Goal: Information Seeking & Learning: Learn about a topic

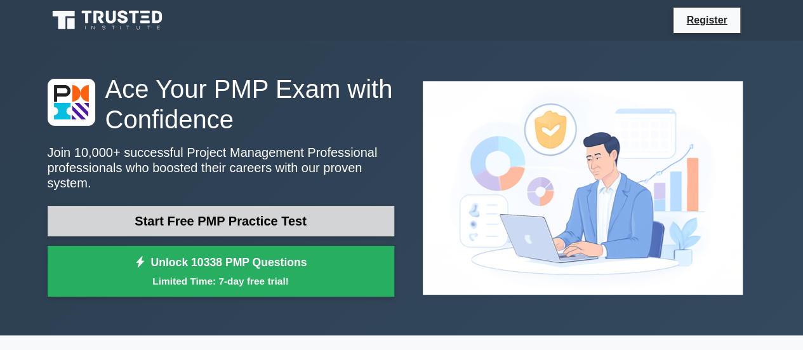
click at [289, 215] on link "Start Free PMP Practice Test" at bounding box center [221, 221] width 347 height 30
click at [248, 219] on link "Start Free PMP Practice Test" at bounding box center [221, 221] width 347 height 30
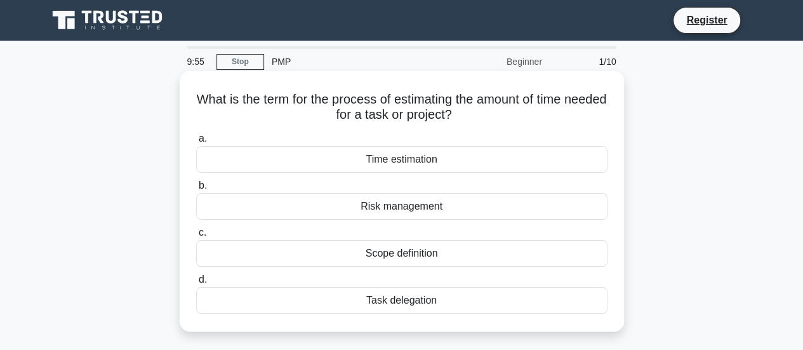
drag, startPoint x: 211, startPoint y: 98, endPoint x: 467, endPoint y: 305, distance: 329.0
click at [467, 305] on div "What is the term for the process of estimating the amount of time needed for a …" at bounding box center [402, 201] width 434 height 250
copy div "What is the term for the process of estimating the amount of time needed for a …"
click at [222, 194] on div "Risk management" at bounding box center [401, 206] width 411 height 27
click at [196, 190] on input "b. Risk management" at bounding box center [196, 186] width 0 height 8
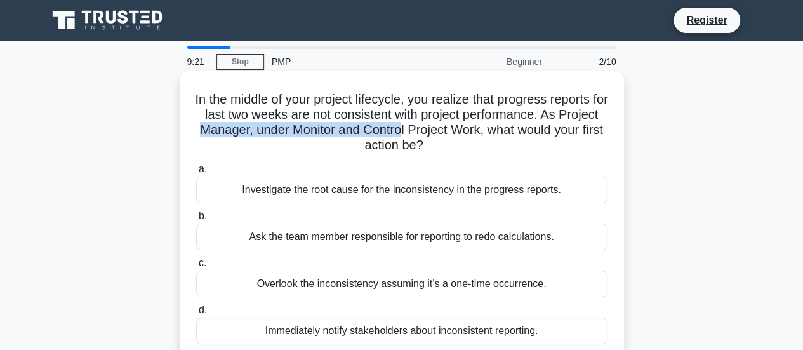
drag, startPoint x: 242, startPoint y: 130, endPoint x: 472, endPoint y: 140, distance: 230.0
click at [457, 135] on h5 "In the middle of your project lifecycle, you realize that progress reports for …" at bounding box center [402, 122] width 414 height 62
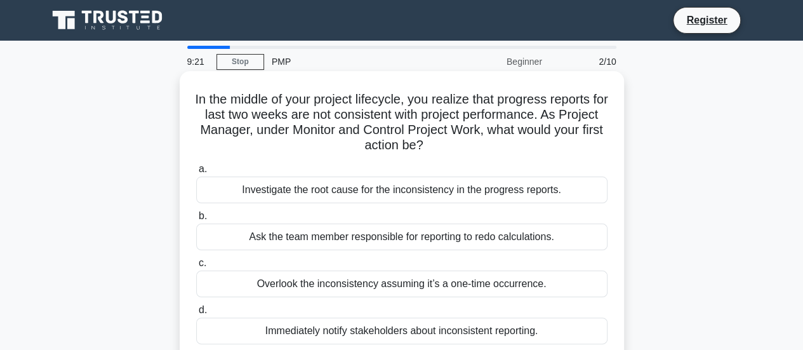
click at [506, 146] on h5 "In the middle of your project lifecycle, you realize that progress reports for …" at bounding box center [402, 122] width 414 height 62
drag, startPoint x: 486, startPoint y: 142, endPoint x: 194, endPoint y: 99, distance: 295.0
click at [195, 99] on h5 "In the middle of your project lifecycle, you realize that progress reports for …" at bounding box center [402, 122] width 414 height 62
copy h5 "In the middle of your project lifecycle, you realize that progress reports for …"
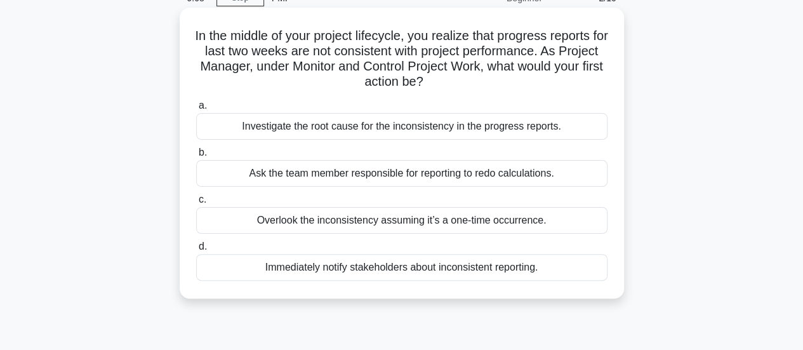
drag, startPoint x: 236, startPoint y: 127, endPoint x: 580, endPoint y: 130, distance: 344.0
click at [580, 130] on div "Investigate the root cause for the inconsistency in the progress reports." at bounding box center [401, 126] width 411 height 27
copy div "Investigate the root cause for the inconsistency in the progress reports."
drag, startPoint x: 195, startPoint y: 38, endPoint x: 461, endPoint y: 84, distance: 269.3
click at [461, 84] on h5 "In the middle of your project lifecycle, you realize that progress reports for …" at bounding box center [402, 59] width 414 height 62
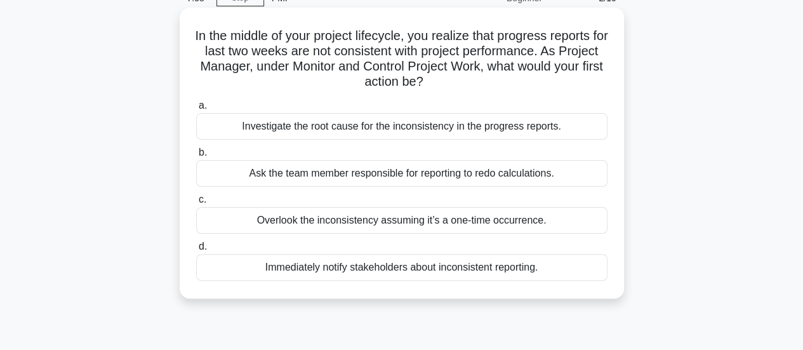
copy h5 "In the middle of your project lifecycle, you realize that progress reports for …"
drag, startPoint x: 239, startPoint y: 133, endPoint x: 560, endPoint y: 138, distance: 320.6
click at [560, 138] on div "Investigate the root cause for the inconsistency in the progress reports." at bounding box center [401, 126] width 411 height 27
copy div "Investigate the root cause for the inconsistency in the progress reports."
drag, startPoint x: 248, startPoint y: 176, endPoint x: 583, endPoint y: 174, distance: 334.5
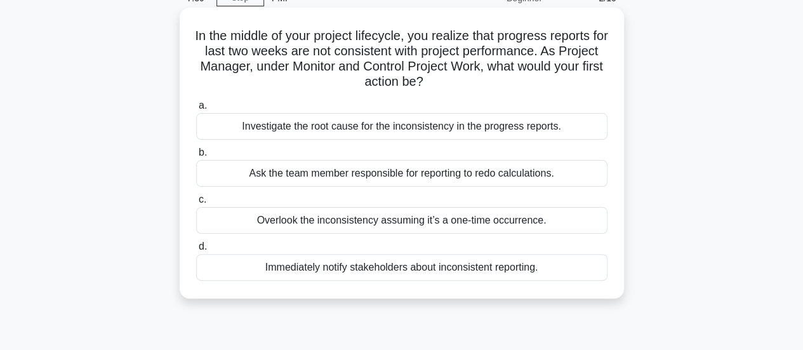
click at [583, 174] on div "Ask the team member responsible for reporting to redo calculations." at bounding box center [401, 173] width 411 height 27
copy div "Ask the team member responsible for reporting to redo calculations."
drag, startPoint x: 251, startPoint y: 222, endPoint x: 553, endPoint y: 220, distance: 302.7
click at [553, 220] on div "Overlook the inconsistency assuming it’s a one-time occurrence." at bounding box center [401, 220] width 411 height 27
copy div "Overlook the inconsistency assuming it’s a one-time occurrence."
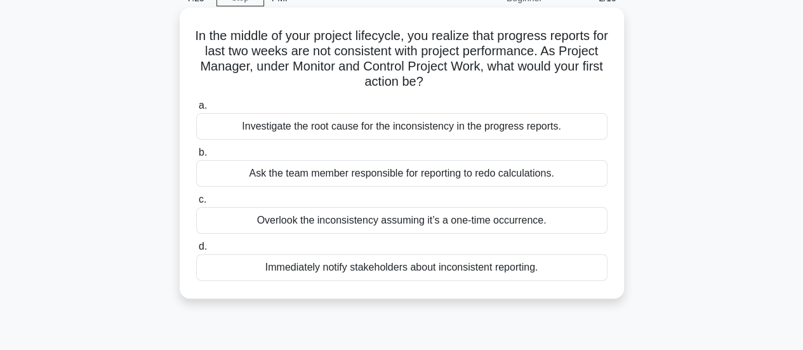
drag, startPoint x: 253, startPoint y: 270, endPoint x: 562, endPoint y: 261, distance: 308.6
click at [562, 261] on div "Immediately notify stakeholders about inconsistent reporting." at bounding box center [401, 267] width 411 height 27
copy div "Immediately notify stakeholders about inconsistent reporting."
click at [314, 215] on div "Overlook the inconsistency assuming it’s a one-time occurrence." at bounding box center [401, 220] width 411 height 27
click at [196, 204] on input "c. Overlook the inconsistency assuming it’s a one-time occurrence." at bounding box center [196, 199] width 0 height 8
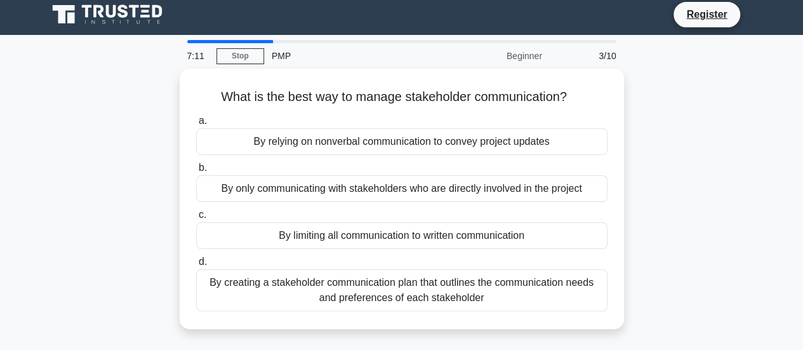
scroll to position [0, 0]
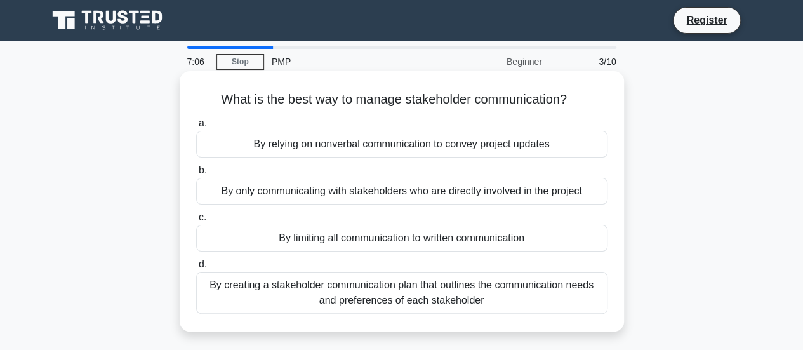
drag, startPoint x: 211, startPoint y: 98, endPoint x: 592, endPoint y: 101, distance: 381.5
click at [592, 101] on h5 "What is the best way to manage stakeholder communication? .spinner_0XTQ{transfo…" at bounding box center [402, 99] width 414 height 17
copy h5 "What is the best way to manage stakeholder communication?"
drag, startPoint x: 247, startPoint y: 145, endPoint x: 561, endPoint y: 146, distance: 314.2
click at [561, 146] on div "By relying on nonverbal communication to convey project updates" at bounding box center [401, 144] width 411 height 27
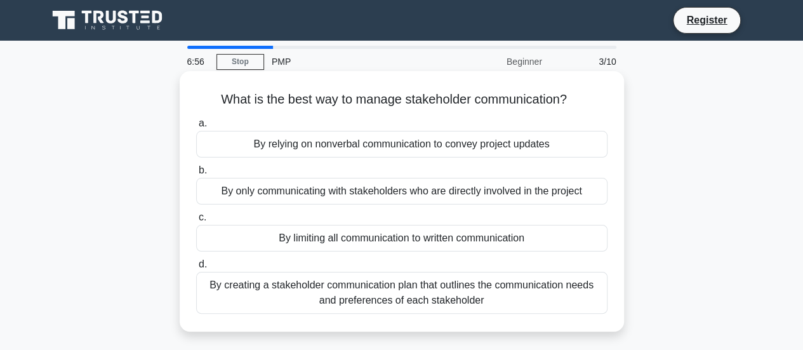
copy div "By relying on nonverbal communication to convey project updates"
drag, startPoint x: 216, startPoint y: 190, endPoint x: 600, endPoint y: 192, distance: 384.0
click at [598, 192] on div "By only communicating with stakeholders who are directly involved in the project" at bounding box center [401, 191] width 411 height 27
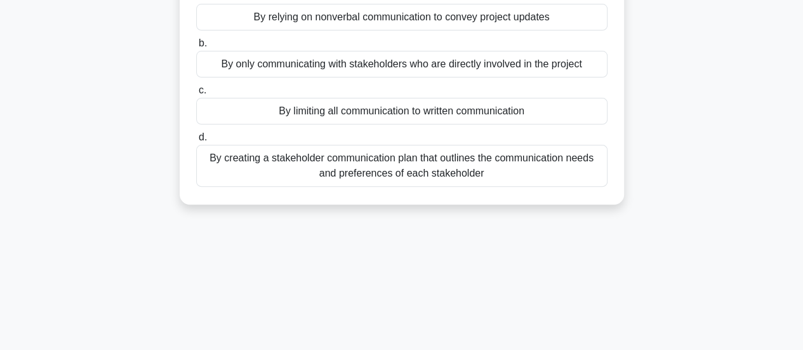
drag, startPoint x: 274, startPoint y: 115, endPoint x: 537, endPoint y: 111, distance: 263.4
click at [537, 111] on div "By limiting all communication to written communication" at bounding box center [401, 111] width 411 height 27
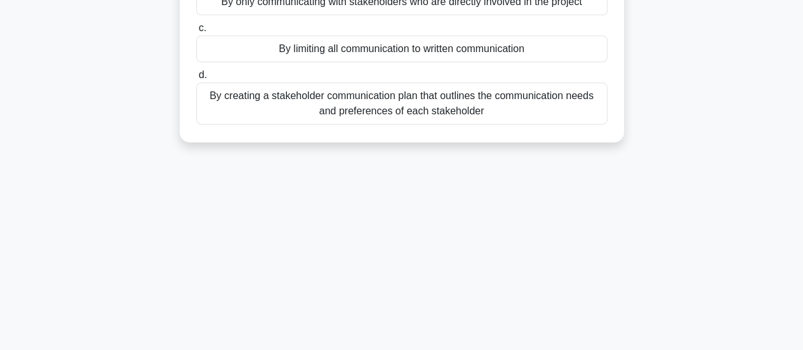
scroll to position [254, 0]
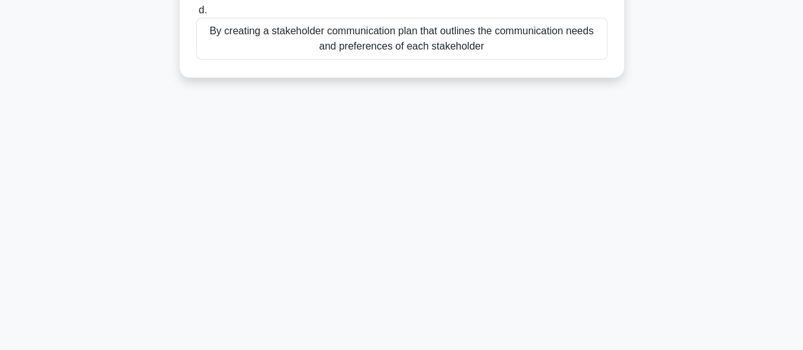
drag, startPoint x: 204, startPoint y: 31, endPoint x: 491, endPoint y: 50, distance: 286.9
click at [491, 50] on div "By creating a stakeholder communication plan that outlines the communication ne…" at bounding box center [401, 39] width 411 height 42
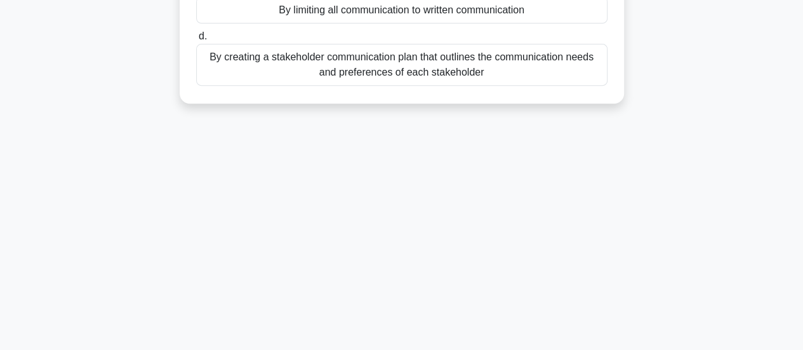
scroll to position [63, 0]
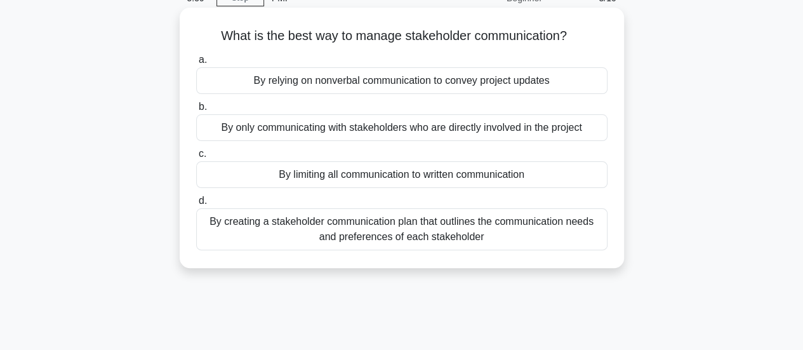
click at [434, 168] on div "By limiting all communication to written communication" at bounding box center [401, 174] width 411 height 27
click at [196, 158] on input "c. By limiting all communication to written communication" at bounding box center [196, 154] width 0 height 8
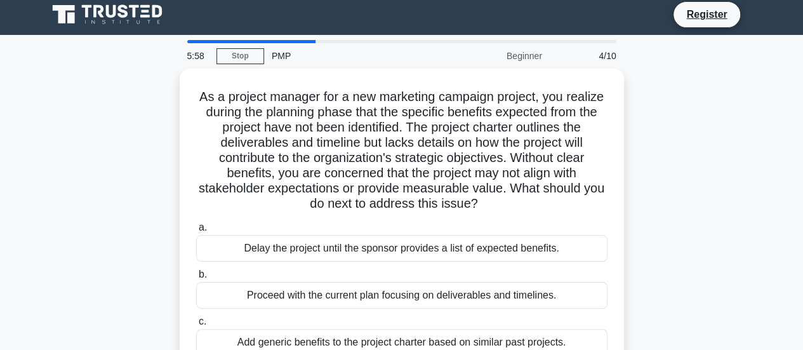
scroll to position [0, 0]
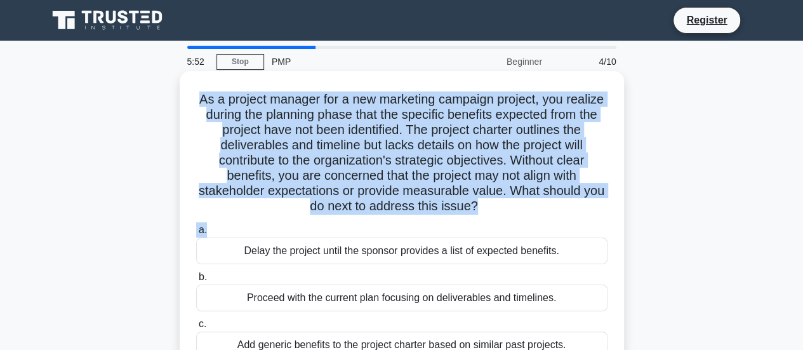
drag, startPoint x: 213, startPoint y: 99, endPoint x: 507, endPoint y: 222, distance: 319.0
click at [507, 222] on div "As a project manager for a new marketing campaign project, you realize during t…" at bounding box center [402, 254] width 434 height 357
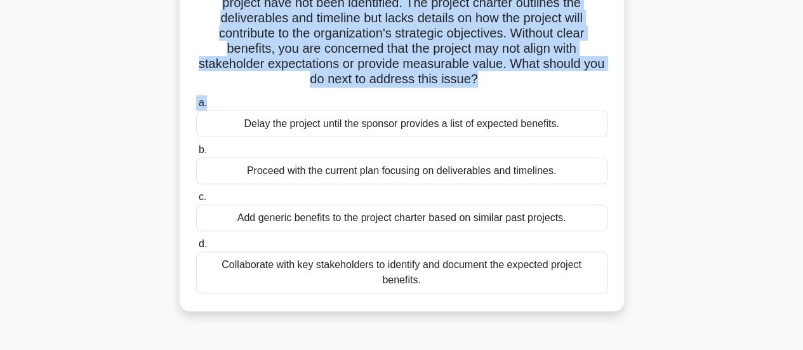
drag, startPoint x: 245, startPoint y: 125, endPoint x: 611, endPoint y: 124, distance: 366.2
click at [611, 124] on div "a. Delay the project until the sponsor provides a list of expected benefits." at bounding box center [402, 116] width 427 height 42
drag, startPoint x: 246, startPoint y: 172, endPoint x: 595, endPoint y: 177, distance: 349.7
click at [595, 177] on div "Proceed with the current plan focusing on deliverables and timelines." at bounding box center [401, 170] width 411 height 27
drag, startPoint x: 228, startPoint y: 217, endPoint x: 590, endPoint y: 220, distance: 361.8
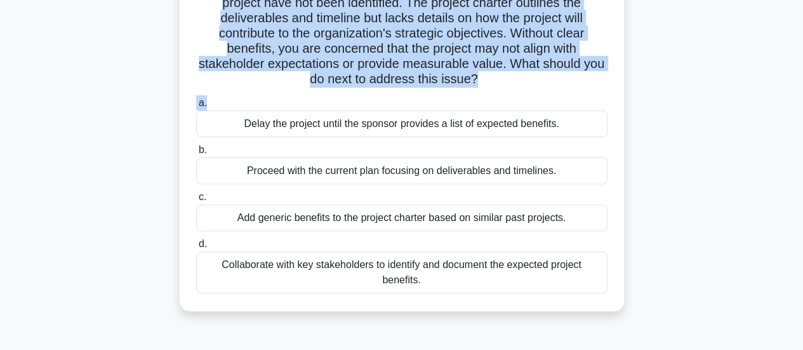
click at [590, 220] on div "Add generic benefits to the project charter based on similar past projects." at bounding box center [401, 217] width 411 height 27
drag, startPoint x: 208, startPoint y: 261, endPoint x: 454, endPoint y: 276, distance: 247.3
click at [454, 276] on div "Collaborate with key stakeholders to identify and document the expected project…" at bounding box center [401, 272] width 411 height 42
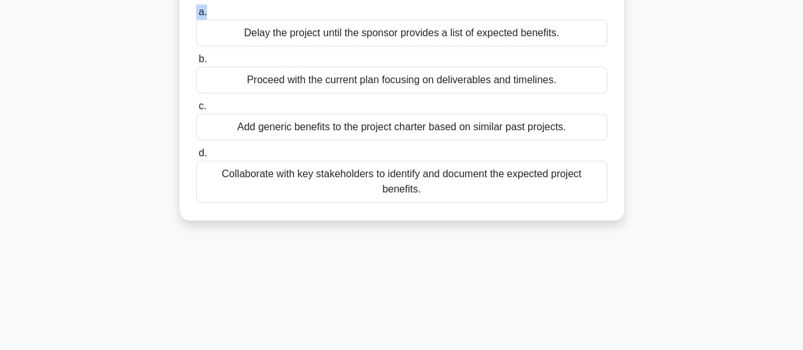
scroll to position [254, 0]
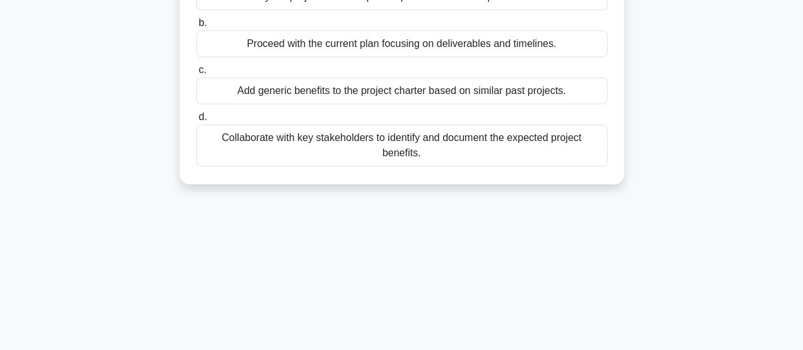
click at [425, 91] on div "Add generic benefits to the project charter based on similar past projects." at bounding box center [401, 90] width 411 height 27
click at [196, 74] on input "c. Add generic benefits to the project charter based on similar past projects." at bounding box center [196, 70] width 0 height 8
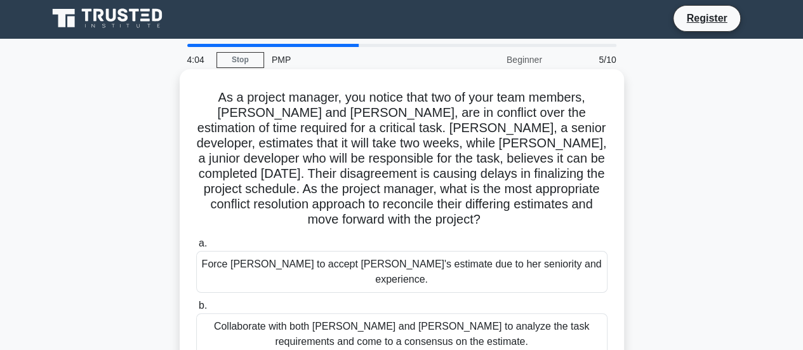
scroll to position [0, 0]
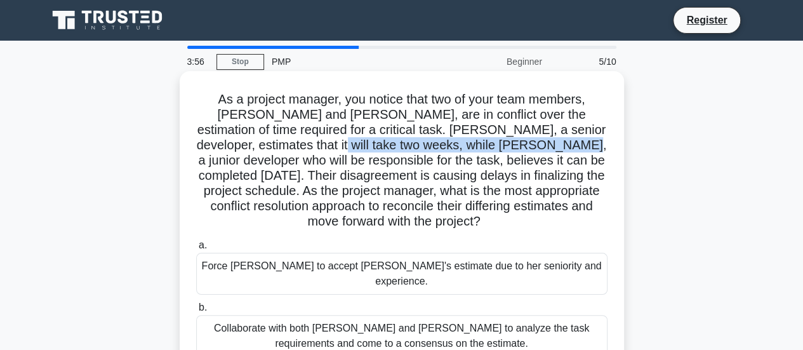
drag, startPoint x: 241, startPoint y: 148, endPoint x: 500, endPoint y: 152, distance: 259.0
click at [492, 153] on h5 "As a project manager, you notice that two of your team members, Emily and Raj, …" at bounding box center [402, 160] width 414 height 138
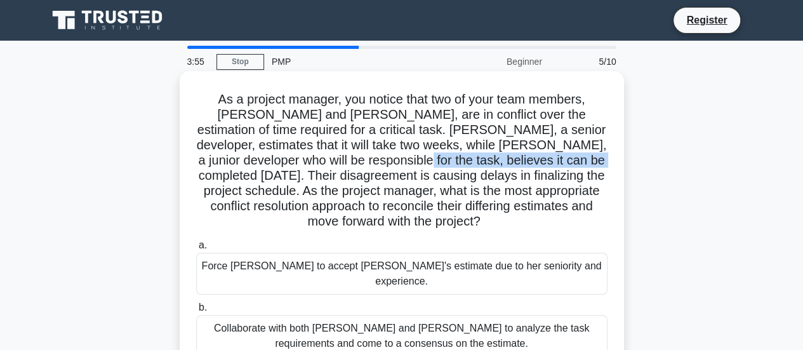
drag, startPoint x: 334, startPoint y: 154, endPoint x: 533, endPoint y: 155, distance: 199.3
click at [533, 155] on h5 "As a project manager, you notice that two of your team members, Emily and Raj, …" at bounding box center [402, 160] width 414 height 138
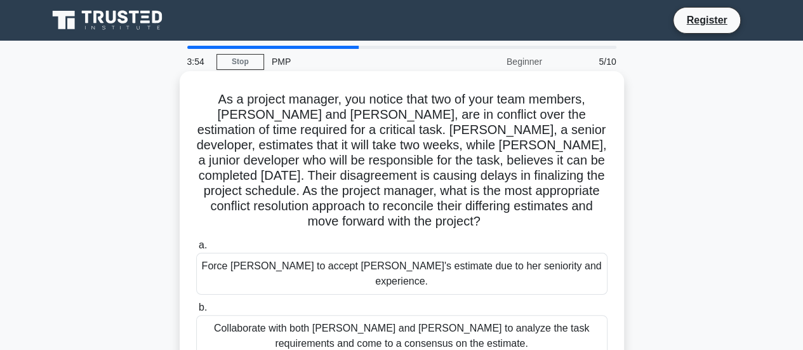
click at [554, 164] on h5 "As a project manager, you notice that two of your team members, Emily and Raj, …" at bounding box center [402, 160] width 414 height 138
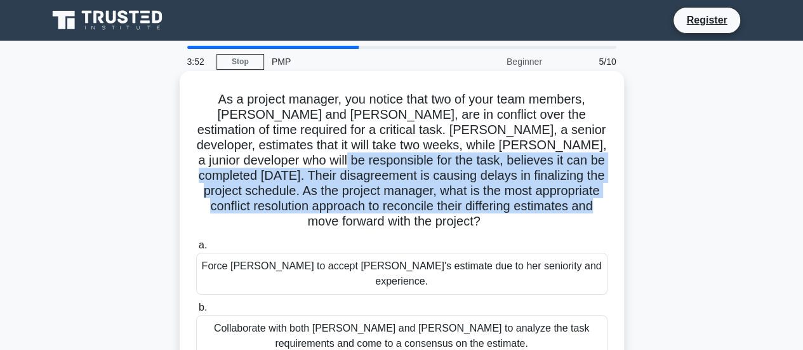
drag, startPoint x: 604, startPoint y: 208, endPoint x: 194, endPoint y: 121, distance: 418.5
click at [222, 137] on h5 "As a project manager, you notice that two of your team members, Emily and Raj, …" at bounding box center [402, 160] width 414 height 138
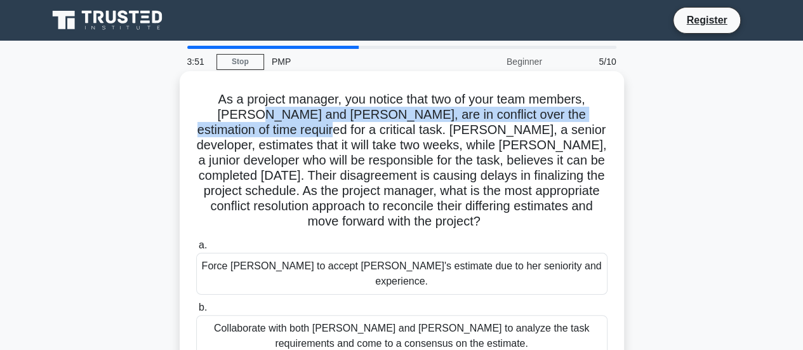
drag, startPoint x: 194, startPoint y: 121, endPoint x: 179, endPoint y: 117, distance: 15.7
click at [180, 117] on div "As a project manager, you notice that two of your team members, Emily and Raj, …" at bounding box center [402, 277] width 444 height 413
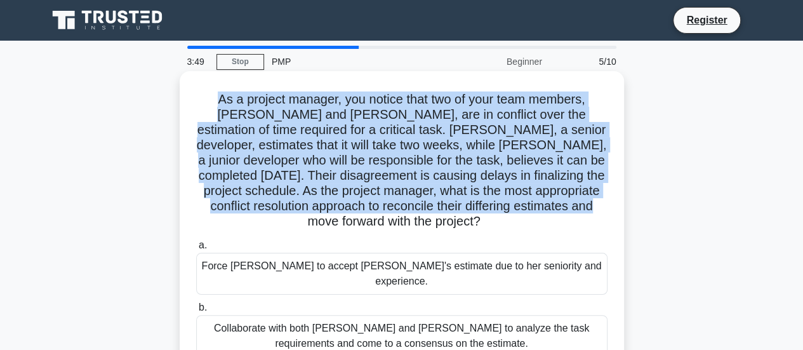
drag, startPoint x: 195, startPoint y: 100, endPoint x: 612, endPoint y: 208, distance: 430.3
click at [612, 208] on div "As a project manager, you notice that two of your team members, Emily and Raj, …" at bounding box center [402, 277] width 434 height 402
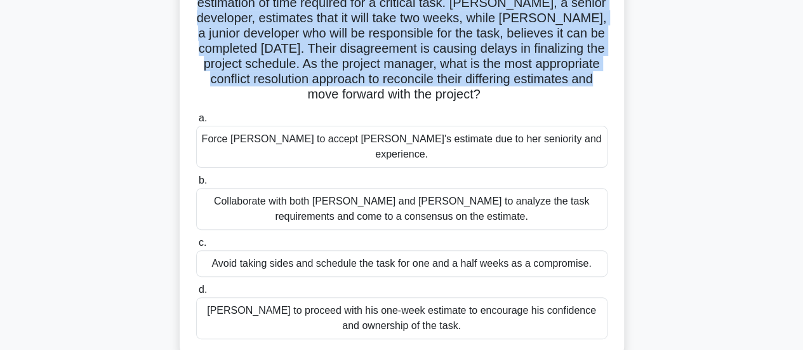
drag, startPoint x: 250, startPoint y: 143, endPoint x: 575, endPoint y: 142, distance: 325.0
click at [575, 142] on div "Force Raj to accept Emily's estimate due to her seniority and experience." at bounding box center [401, 147] width 411 height 42
drag, startPoint x: 205, startPoint y: 185, endPoint x: 468, endPoint y: 201, distance: 263.9
click at [468, 201] on div "Collaborate with both Emily and Raj to analyze the task requirements and come t…" at bounding box center [401, 209] width 411 height 42
drag, startPoint x: 206, startPoint y: 246, endPoint x: 608, endPoint y: 249, distance: 401.8
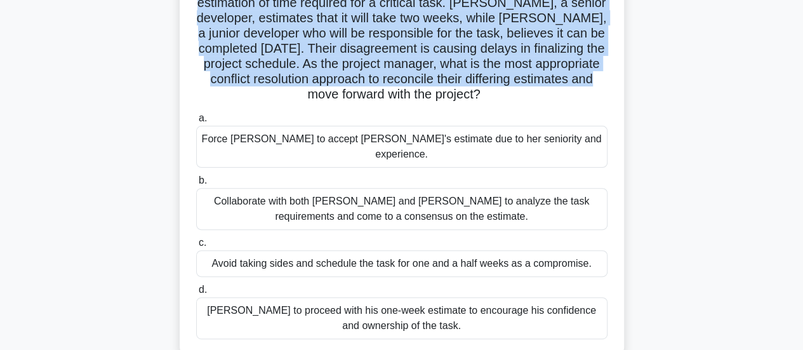
click at [608, 249] on div "c. Avoid taking sides and schedule the task for one and a half weeks as a compr…" at bounding box center [402, 256] width 427 height 42
drag, startPoint x: 220, startPoint y: 295, endPoint x: 464, endPoint y: 307, distance: 244.7
click at [464, 307] on div "Allow Raj to proceed with his one-week estimate to encourage his confidence and…" at bounding box center [401, 318] width 411 height 42
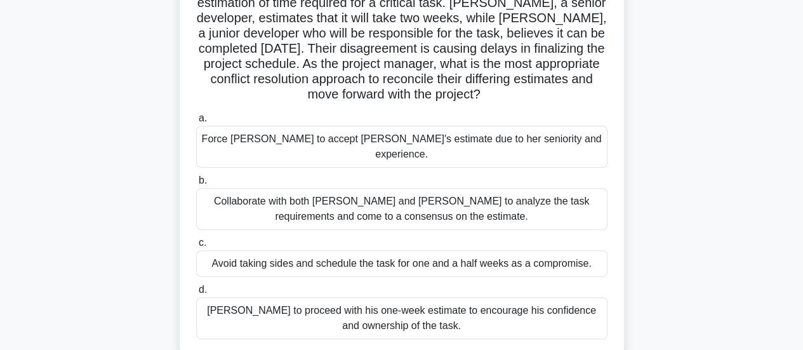
click at [343, 189] on div "Collaborate with both Emily and Raj to analyze the task requirements and come t…" at bounding box center [401, 209] width 411 height 42
click at [196, 185] on input "b. Collaborate with both Emily and Raj to analyze the task requirements and com…" at bounding box center [196, 180] width 0 height 8
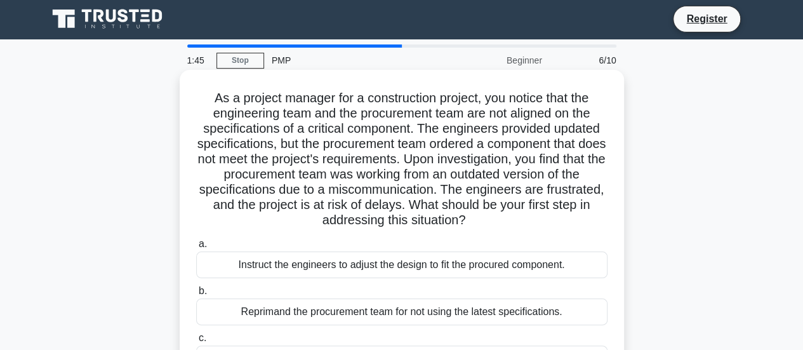
scroll to position [0, 0]
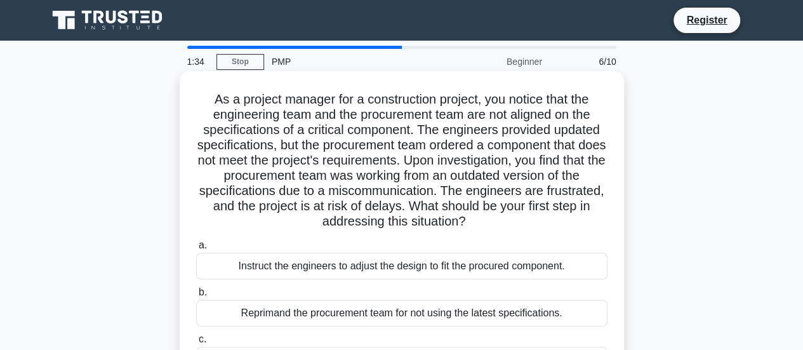
drag, startPoint x: 204, startPoint y: 100, endPoint x: 491, endPoint y: 224, distance: 312.7
click at [491, 224] on h5 "As a project manager for a construction project, you notice that the engineerin…" at bounding box center [402, 160] width 414 height 138
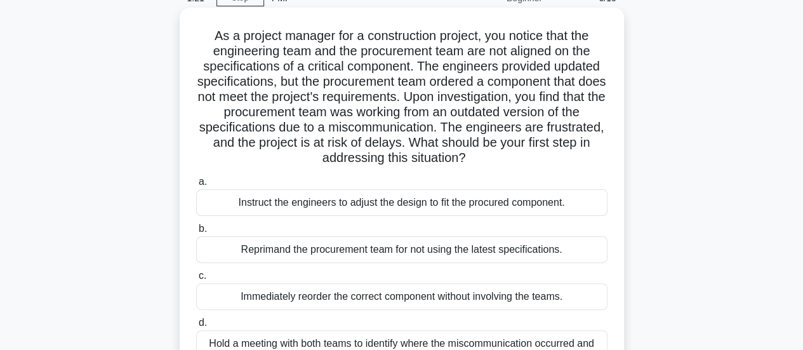
drag, startPoint x: 234, startPoint y: 206, endPoint x: 562, endPoint y: 201, distance: 328.2
click at [606, 209] on div "Instruct the engineers to adjust the design to fit the procured component." at bounding box center [401, 202] width 411 height 27
drag, startPoint x: 234, startPoint y: 253, endPoint x: 568, endPoint y: 251, distance: 334.5
click at [568, 251] on div "Reprimand the procurement team for not using the latest specifications." at bounding box center [401, 249] width 411 height 27
drag, startPoint x: 231, startPoint y: 296, endPoint x: 575, endPoint y: 295, distance: 344.0
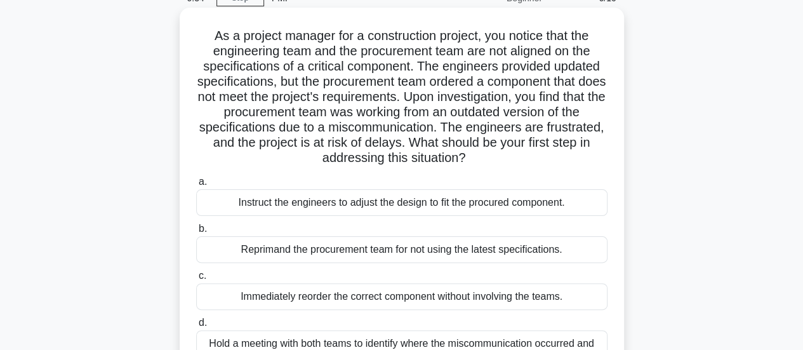
click at [575, 295] on div "Immediately reorder the correct component without involving the teams." at bounding box center [401, 296] width 411 height 27
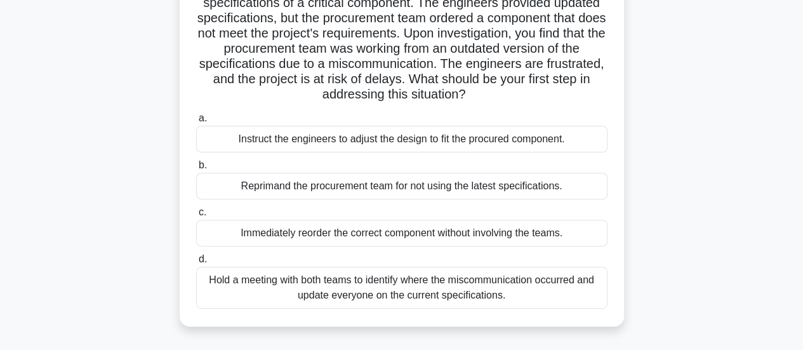
scroll to position [190, 0]
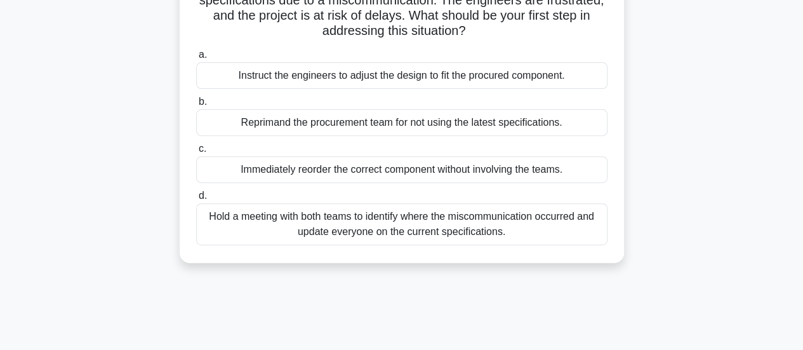
drag, startPoint x: 206, startPoint y: 214, endPoint x: 534, endPoint y: 233, distance: 328.7
click at [534, 233] on div "Hold a meeting with both teams to identify where the miscommunication occurred …" at bounding box center [401, 224] width 411 height 42
click at [420, 223] on div "Hold a meeting with both teams to identify where the miscommunication occurred …" at bounding box center [401, 224] width 411 height 42
click at [196, 200] on input "d. Hold a meeting with both teams to identify where the miscommunication occurr…" at bounding box center [196, 196] width 0 height 8
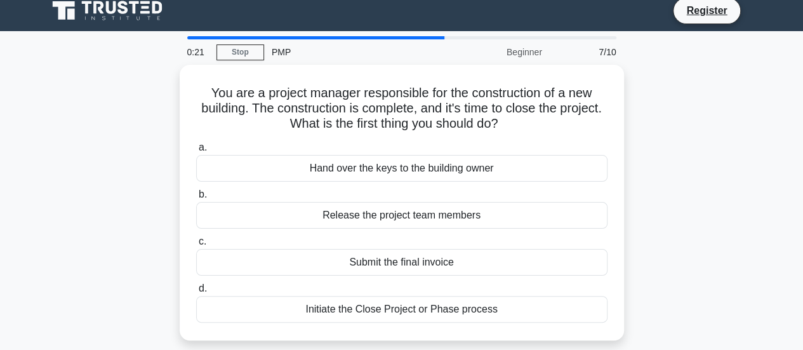
scroll to position [0, 0]
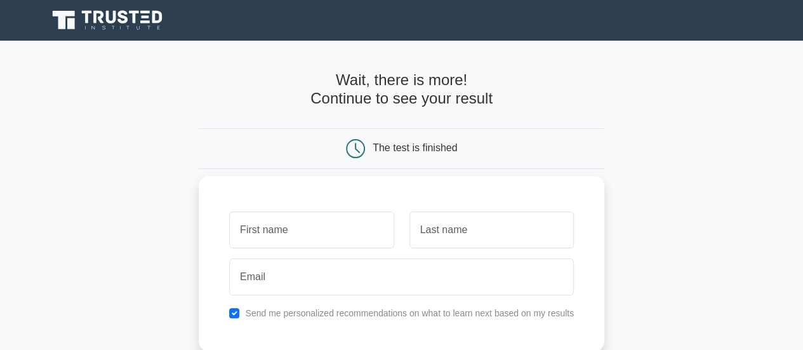
scroll to position [190, 0]
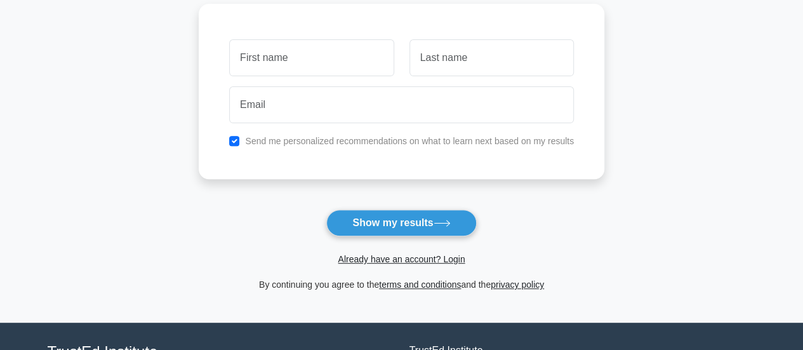
scroll to position [127, 0]
